Goal: Task Accomplishment & Management: Manage account settings

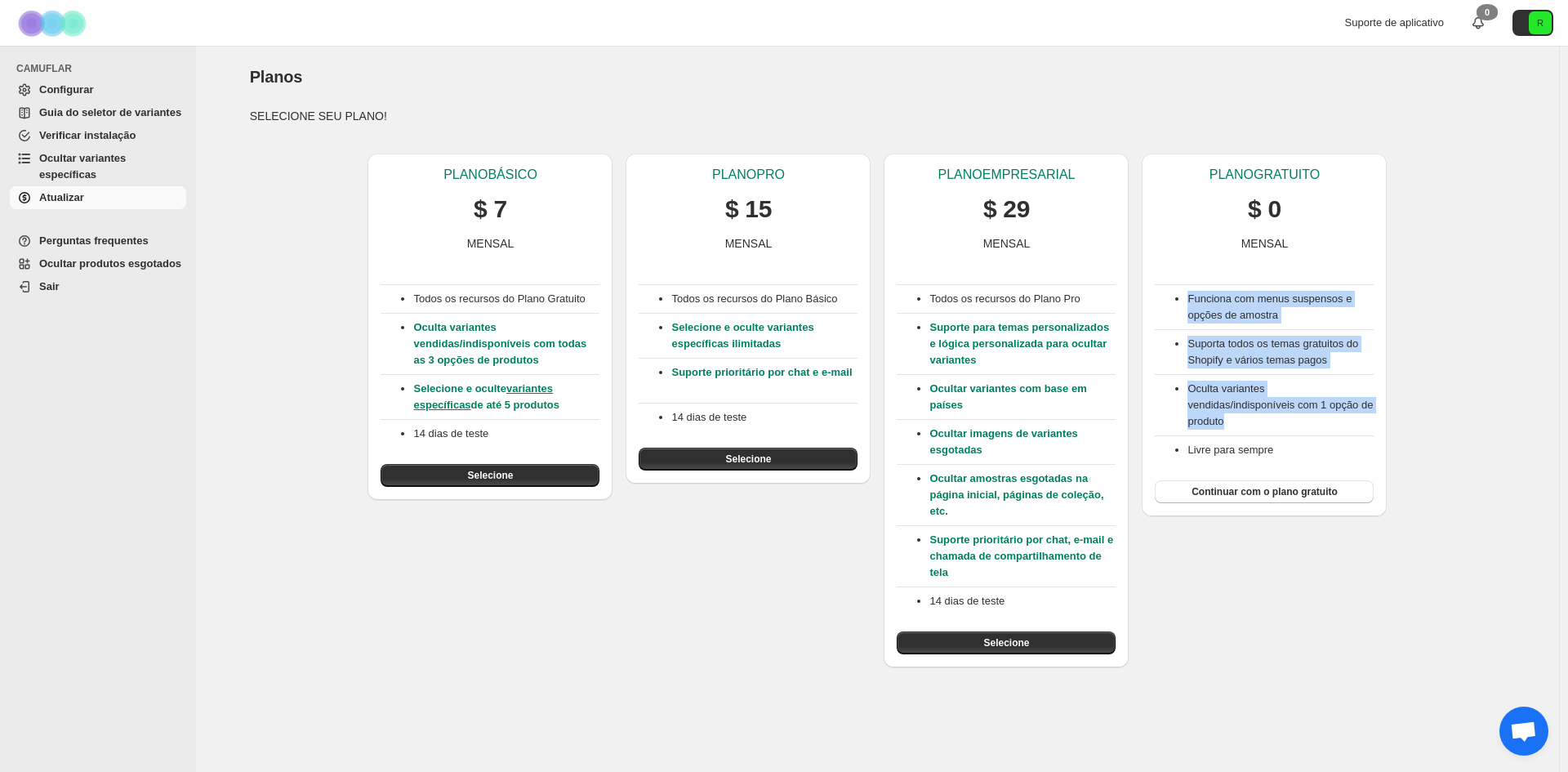
drag, startPoint x: 1306, startPoint y: 442, endPoint x: 1175, endPoint y: 301, distance: 192.5
click at [1175, 301] on div "Funciona com menus suspensos e opções de amostra Suporta todos os temas gratuit…" at bounding box center [1264, 377] width 219 height 252
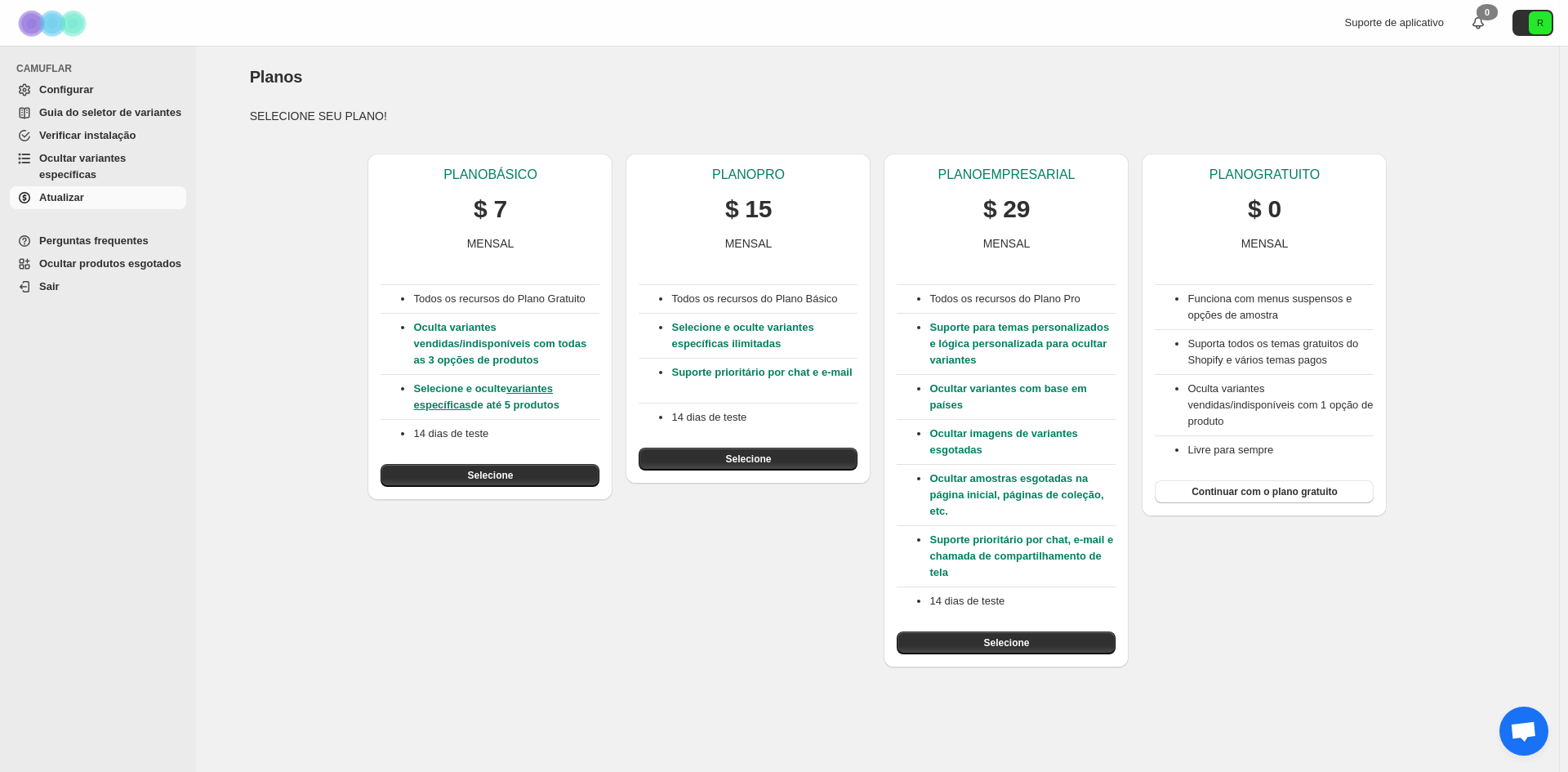
click at [1187, 301] on li "Funciona com menus suspensos e opções de amostra" at bounding box center [1280, 306] width 186 height 33
click at [1433, 344] on div "PLANO BÁSICO $ 7 MENSAL Todos os recursos do Plano Gratuito Oculta variantes ve…" at bounding box center [871, 404] width 1269 height 527
click at [1322, 486] on font "Continuar com o plano gratuito" at bounding box center [1265, 492] width 147 height 12
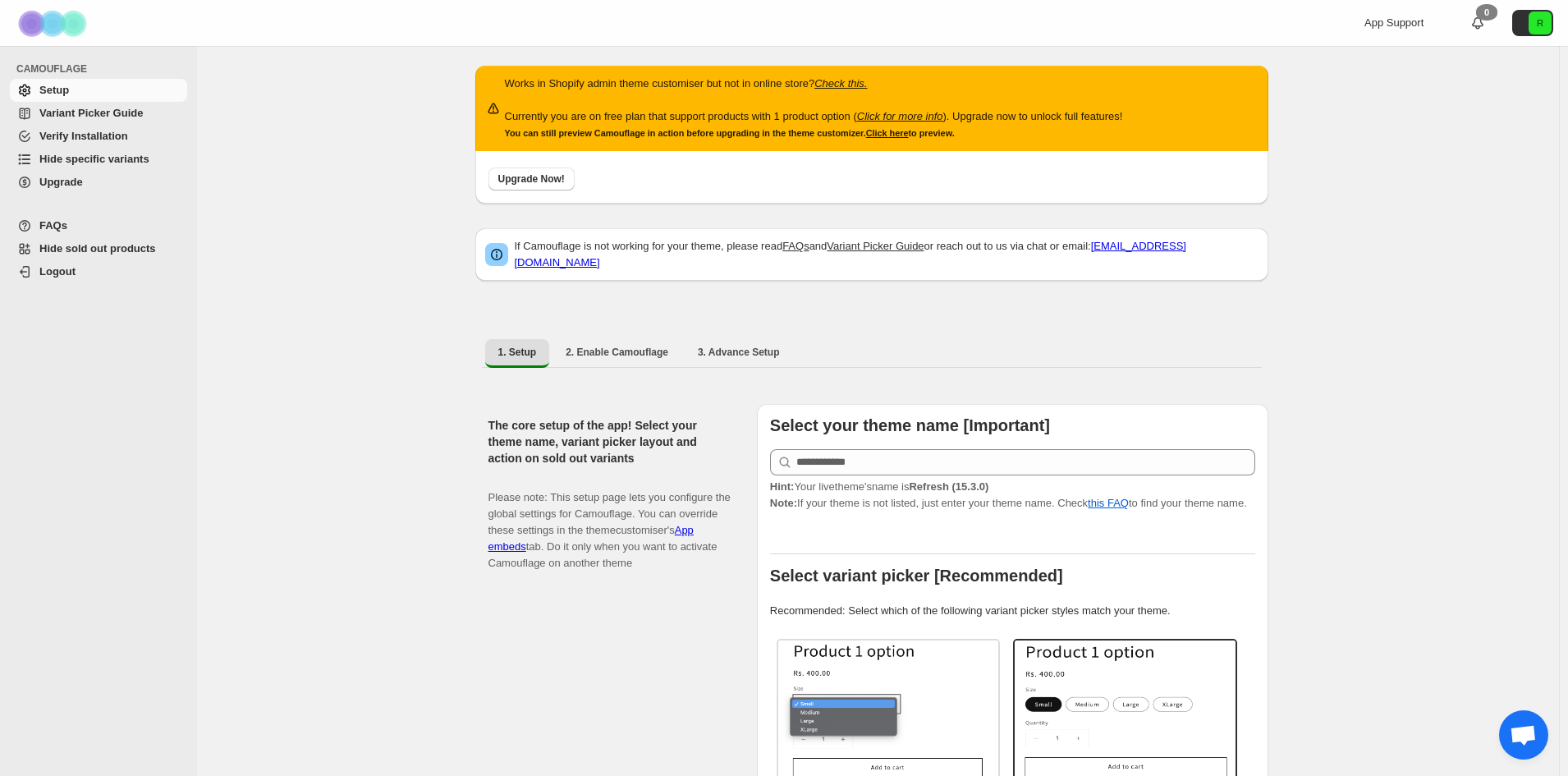
drag, startPoint x: 987, startPoint y: 132, endPoint x: 505, endPoint y: 80, distance: 484.8
click at [505, 80] on div "Works in Shopify admin theme customiser but not in online store? Check this. Cu…" at bounding box center [804, 108] width 638 height 66
copy div "Works in Shopify admin theme customiser but not in online store? Check this. Cu…"
